Goal: Ask a question

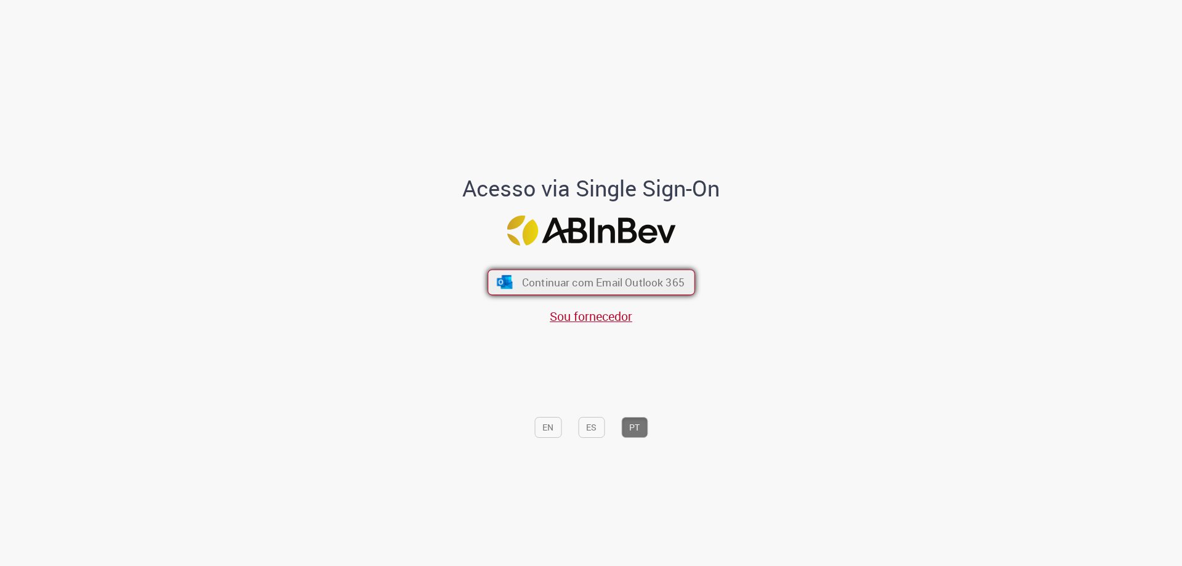
click at [601, 285] on span "Continuar com Email Outlook 365" at bounding box center [603, 282] width 163 height 14
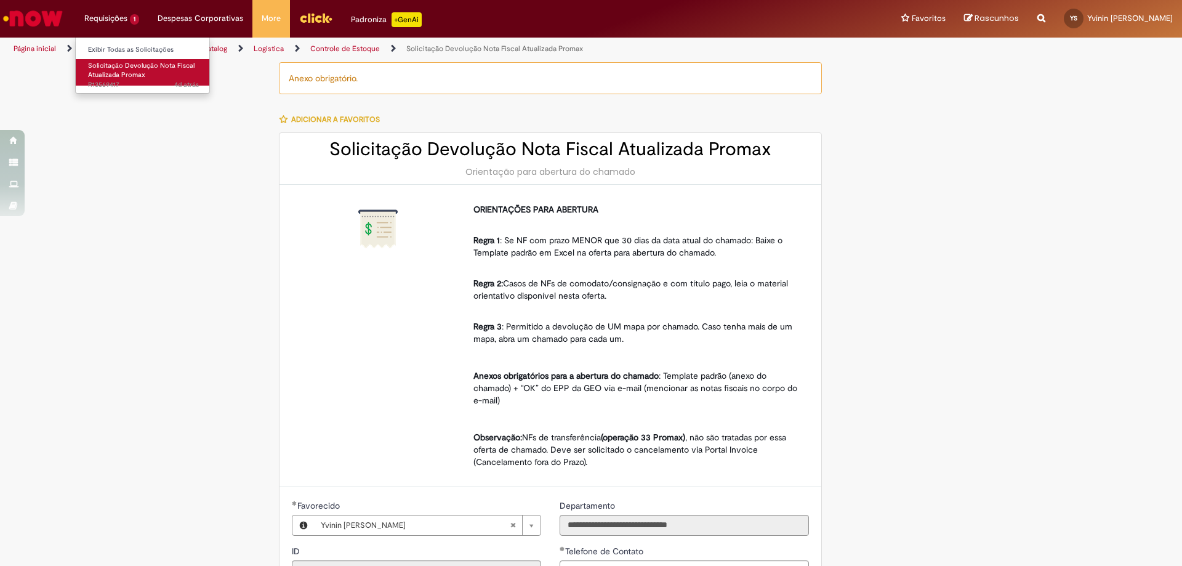
click at [118, 75] on span "Solicitação Devolução Nota Fiscal Atualizada Promax" at bounding box center [141, 70] width 107 height 19
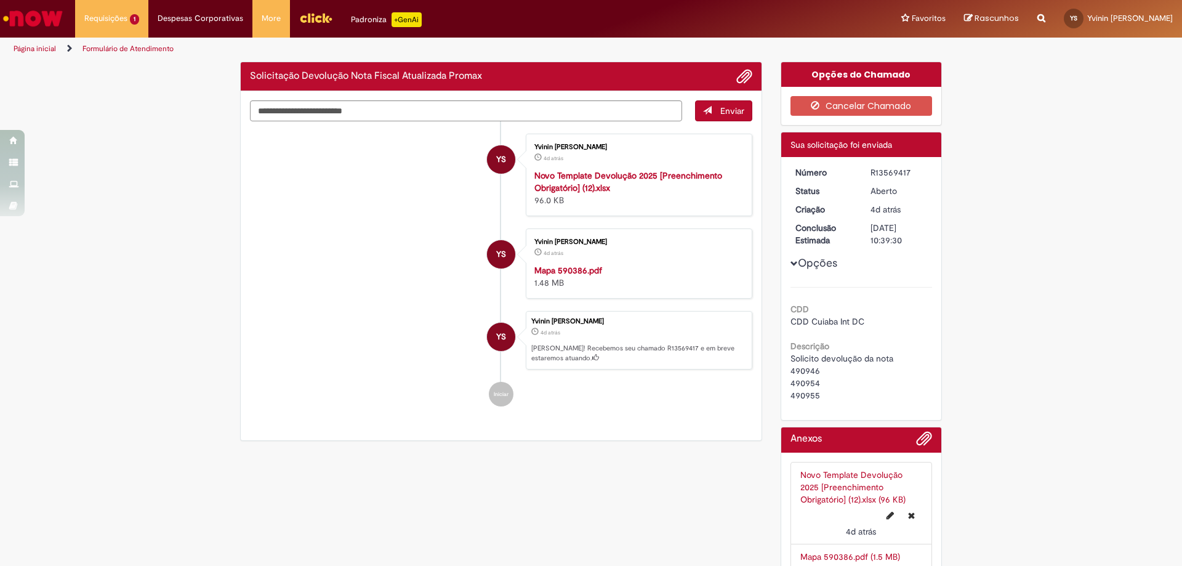
click at [341, 203] on li "YS [PERSON_NAME] 4d atrás 4 dias atrás Novo Template Devolução 2025 [Preenchime…" at bounding box center [501, 175] width 502 height 83
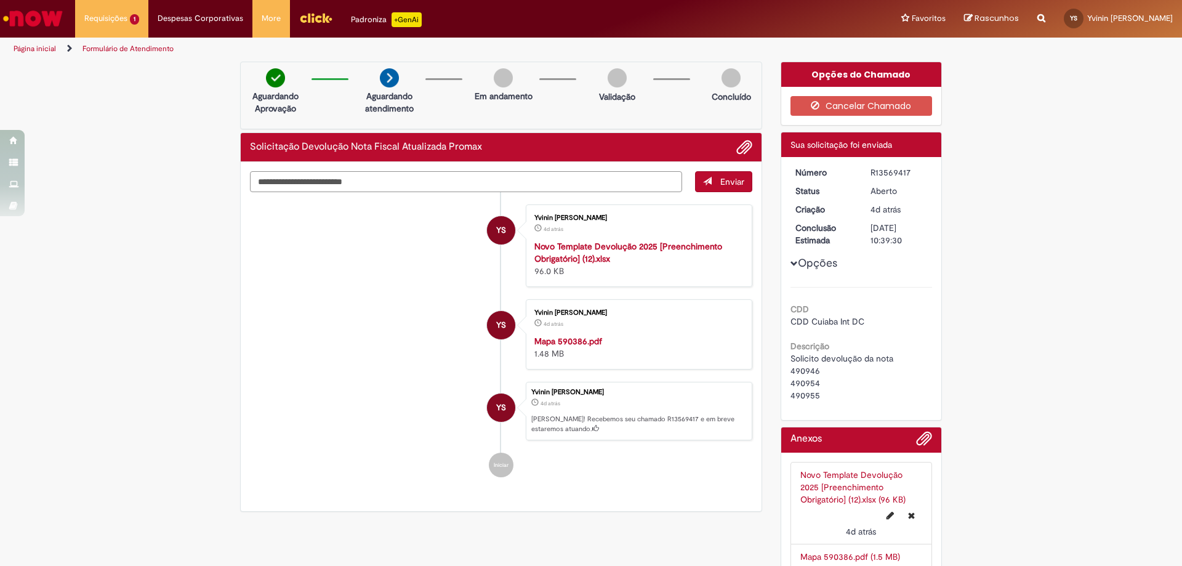
click at [312, 187] on textarea "Digite sua mensagem aqui..." at bounding box center [466, 181] width 432 height 21
type textarea "*"
type textarea "**********"
